Goal: Transaction & Acquisition: Purchase product/service

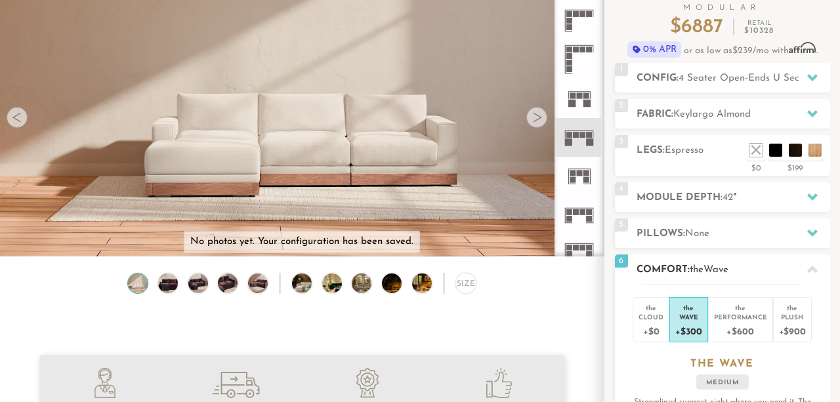
scroll to position [14079, 840]
click at [750, 265] on h2 "Comfort: the Wave" at bounding box center [733, 269] width 194 height 15
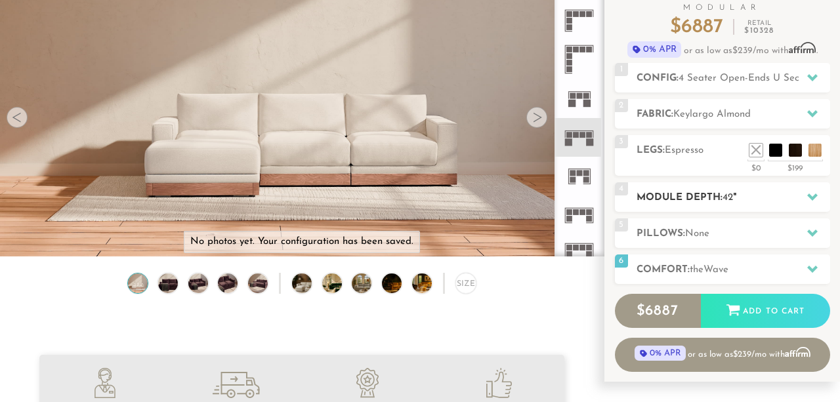
click at [760, 196] on h2 "Module Depth: 42 "" at bounding box center [733, 197] width 194 height 15
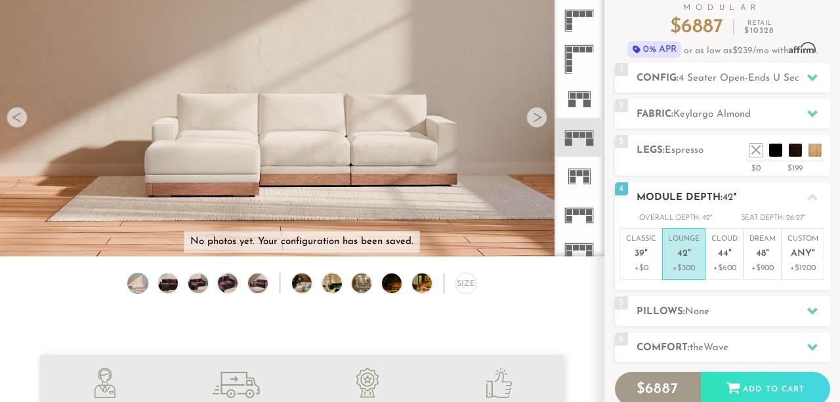
click at [760, 196] on h2 "Module Depth: 42 "" at bounding box center [733, 197] width 194 height 15
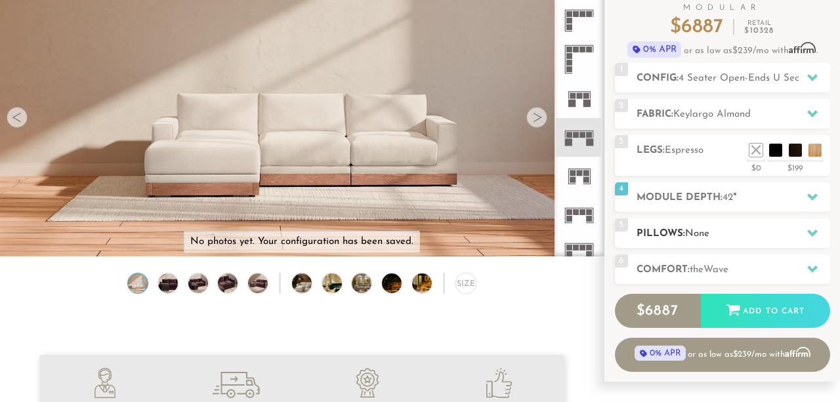
click at [733, 236] on h2 "Pillows: None" at bounding box center [733, 233] width 194 height 15
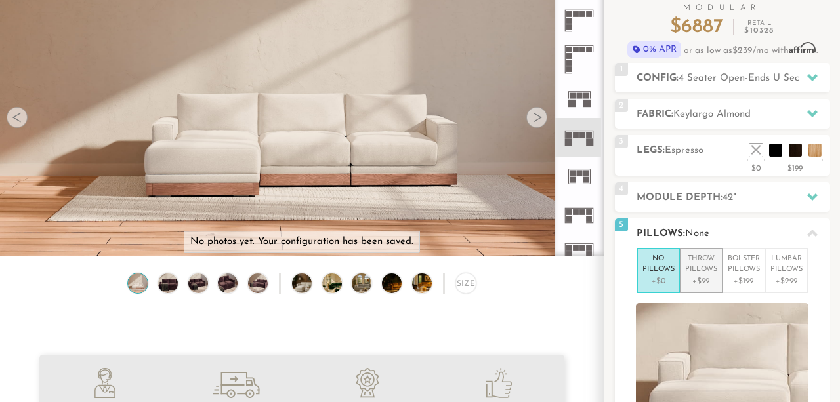
click at [707, 269] on p "Throw Pillows" at bounding box center [701, 265] width 32 height 22
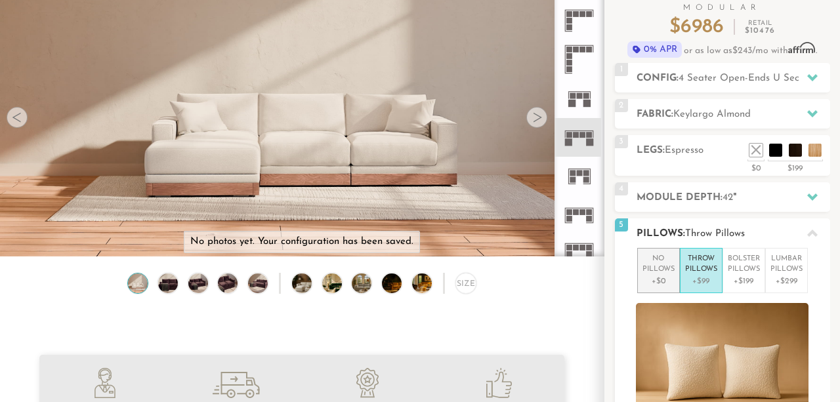
click at [664, 267] on p "No Pillows" at bounding box center [658, 265] width 32 height 22
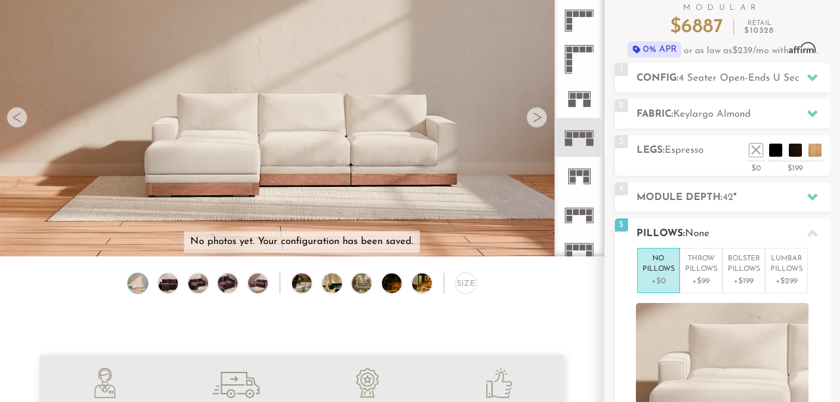
click at [739, 228] on h2 "Pillows: None" at bounding box center [733, 233] width 194 height 15
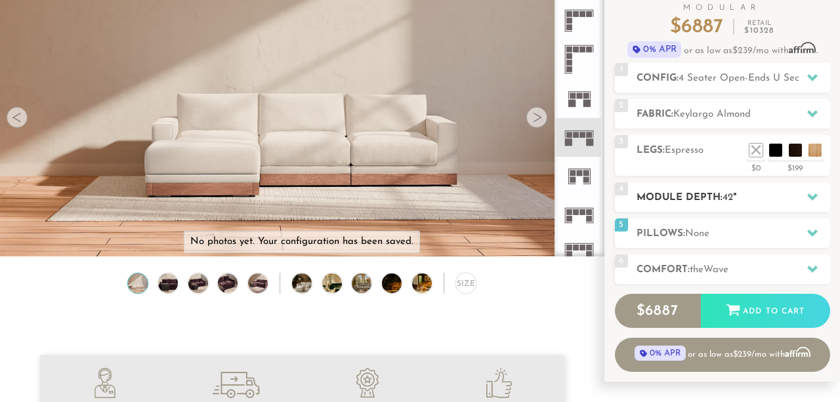
click at [758, 197] on h2 "Module Depth: 42 "" at bounding box center [733, 197] width 194 height 15
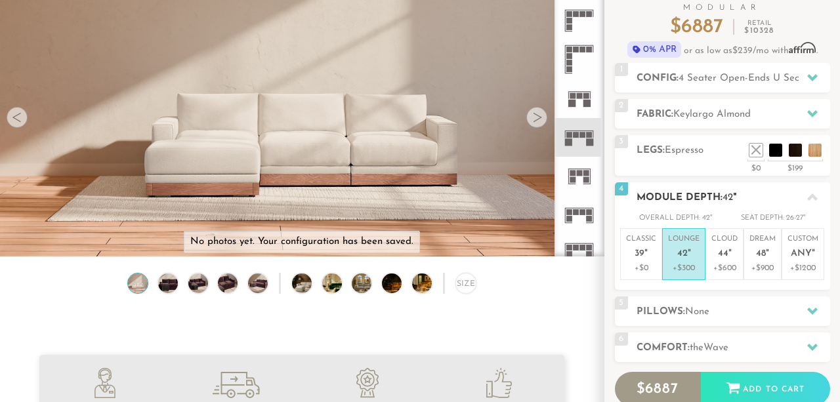
click at [758, 197] on h2 "Module Depth: 42 "" at bounding box center [733, 197] width 194 height 15
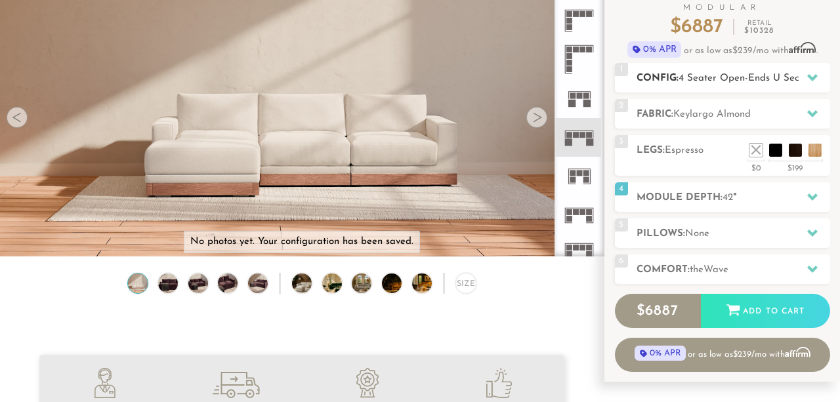
click at [785, 83] on h2 "Config: 4 Seater Open-Ends U Sectional" at bounding box center [733, 78] width 194 height 15
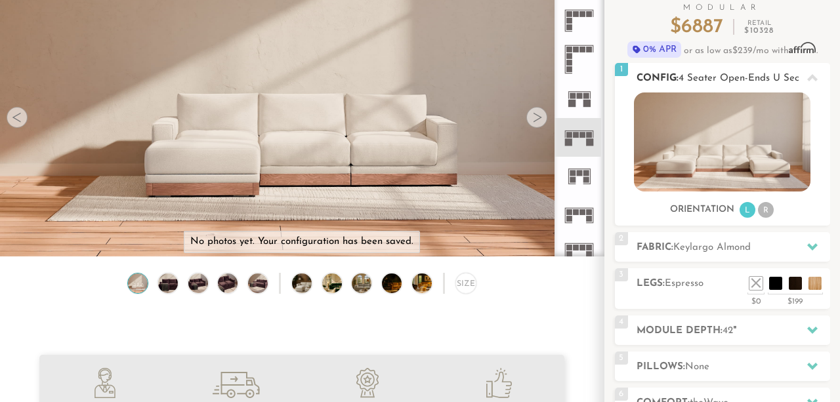
click at [785, 83] on h2 "Config: 4 Seater Open-Ends U Sectional" at bounding box center [733, 78] width 194 height 15
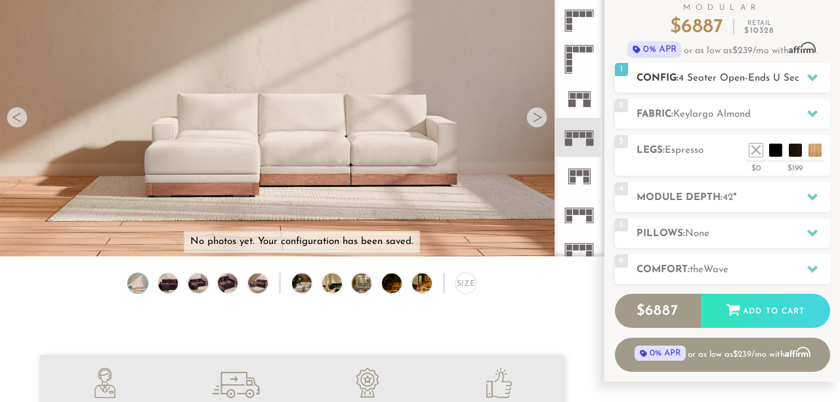
click at [785, 83] on h2 "Config: 4 Seater Open-Ends U Sectional" at bounding box center [733, 78] width 194 height 15
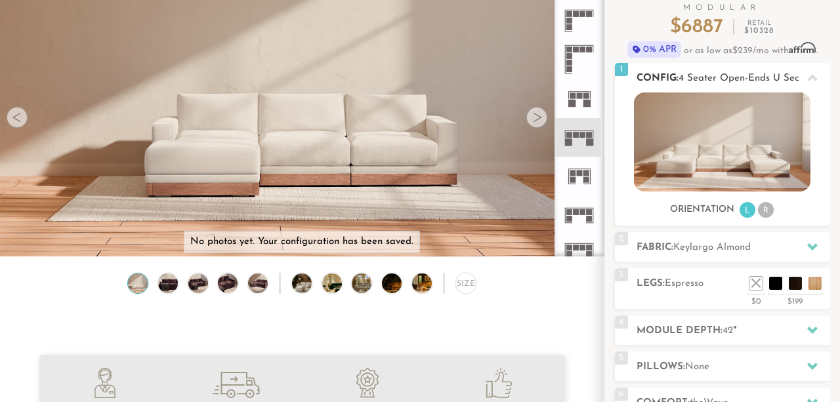
click at [785, 83] on h2 "Config: 4 Seater Open-Ends U Sectional" at bounding box center [733, 78] width 194 height 15
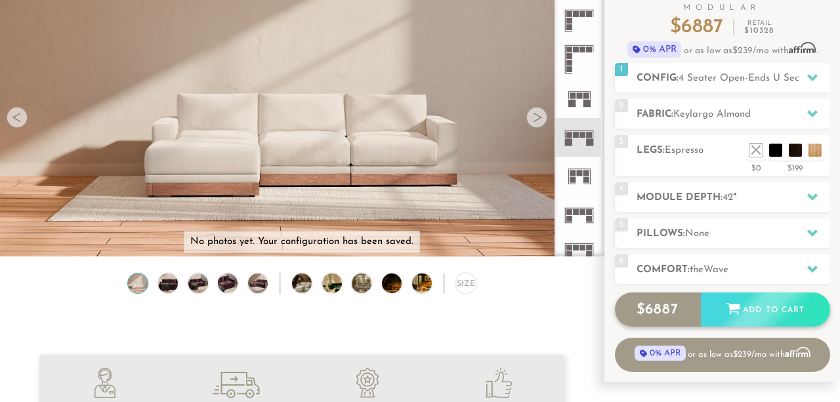
click at [734, 314] on icon at bounding box center [732, 308] width 14 height 14
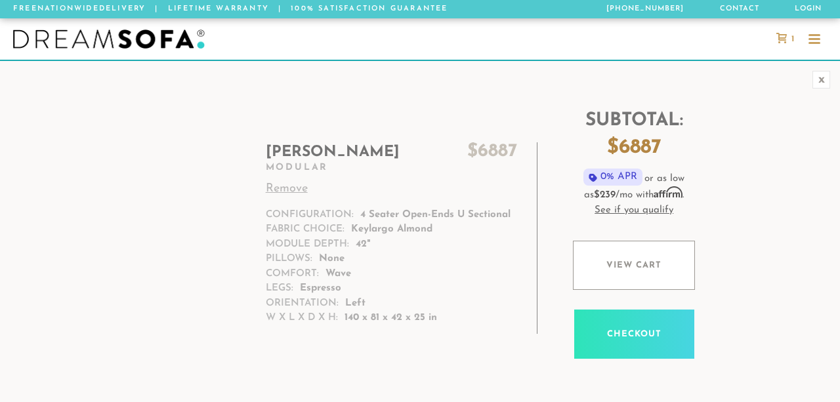
scroll to position [14079, 840]
click at [613, 336] on link "Checkout" at bounding box center [634, 334] width 120 height 49
